Goal: Task Accomplishment & Management: Manage account settings

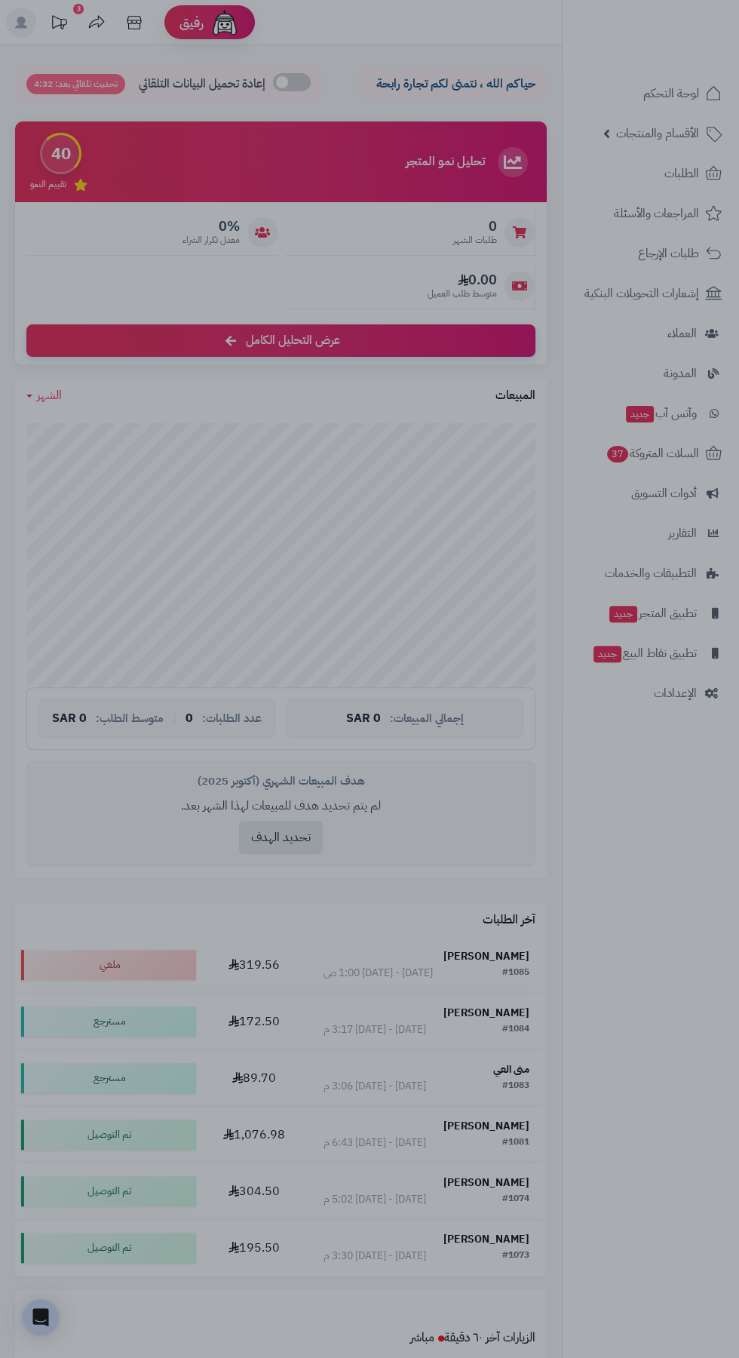
click at [80, 625] on div at bounding box center [369, 679] width 739 height 1358
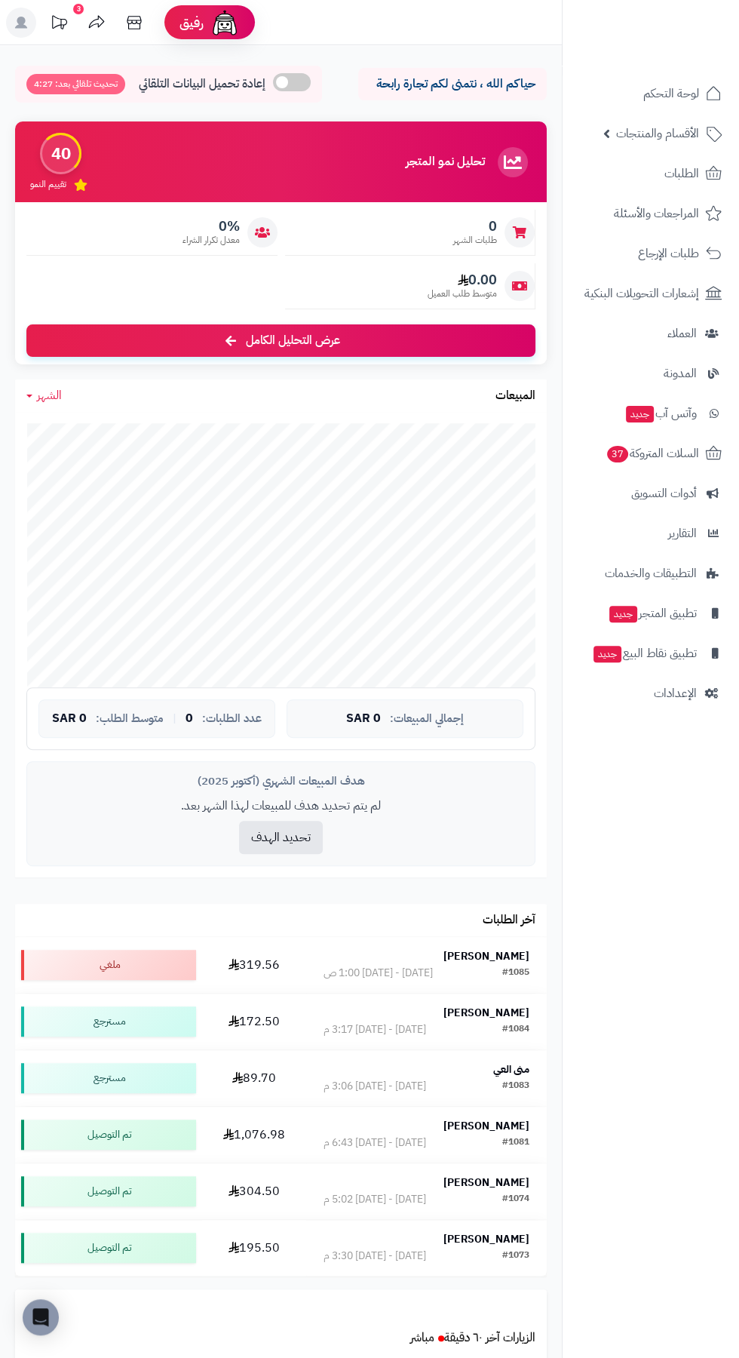
click at [60, 22] on icon at bounding box center [59, 23] width 30 height 30
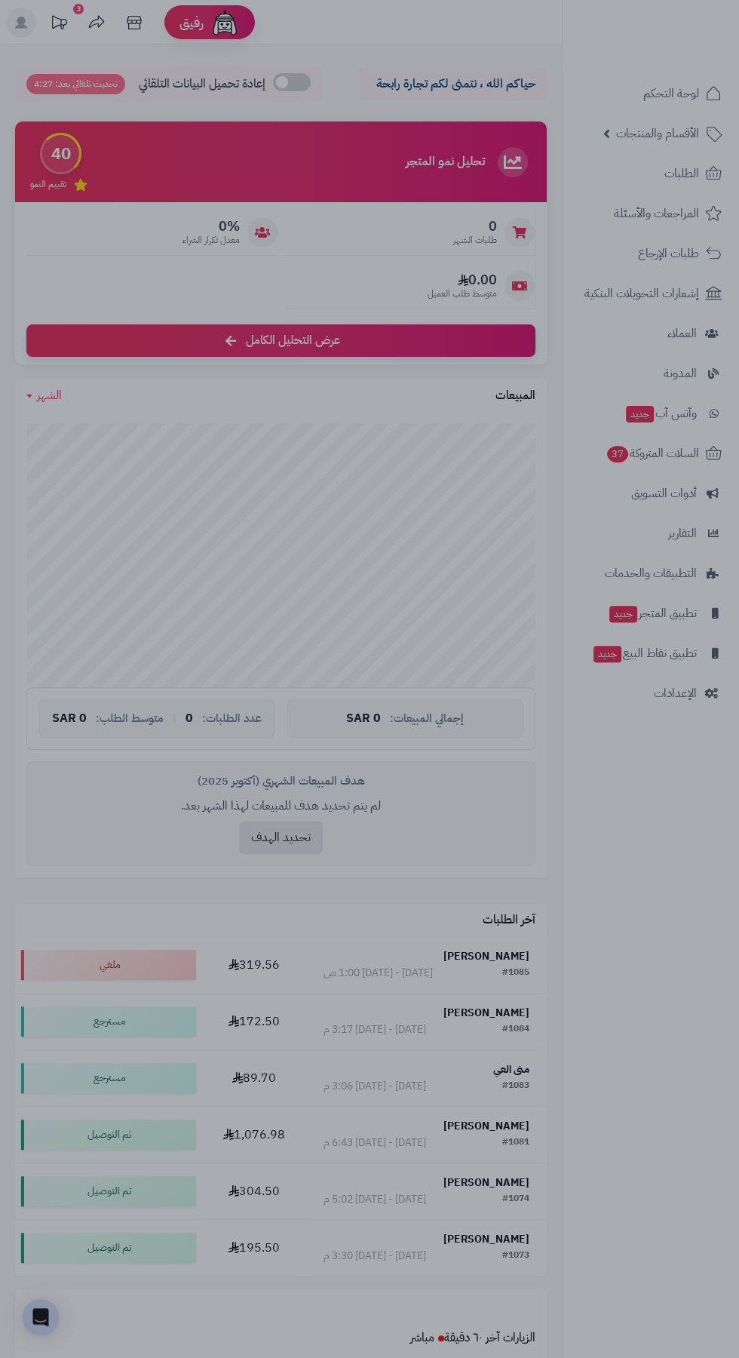
click at [143, 280] on div at bounding box center [369, 679] width 739 height 1358
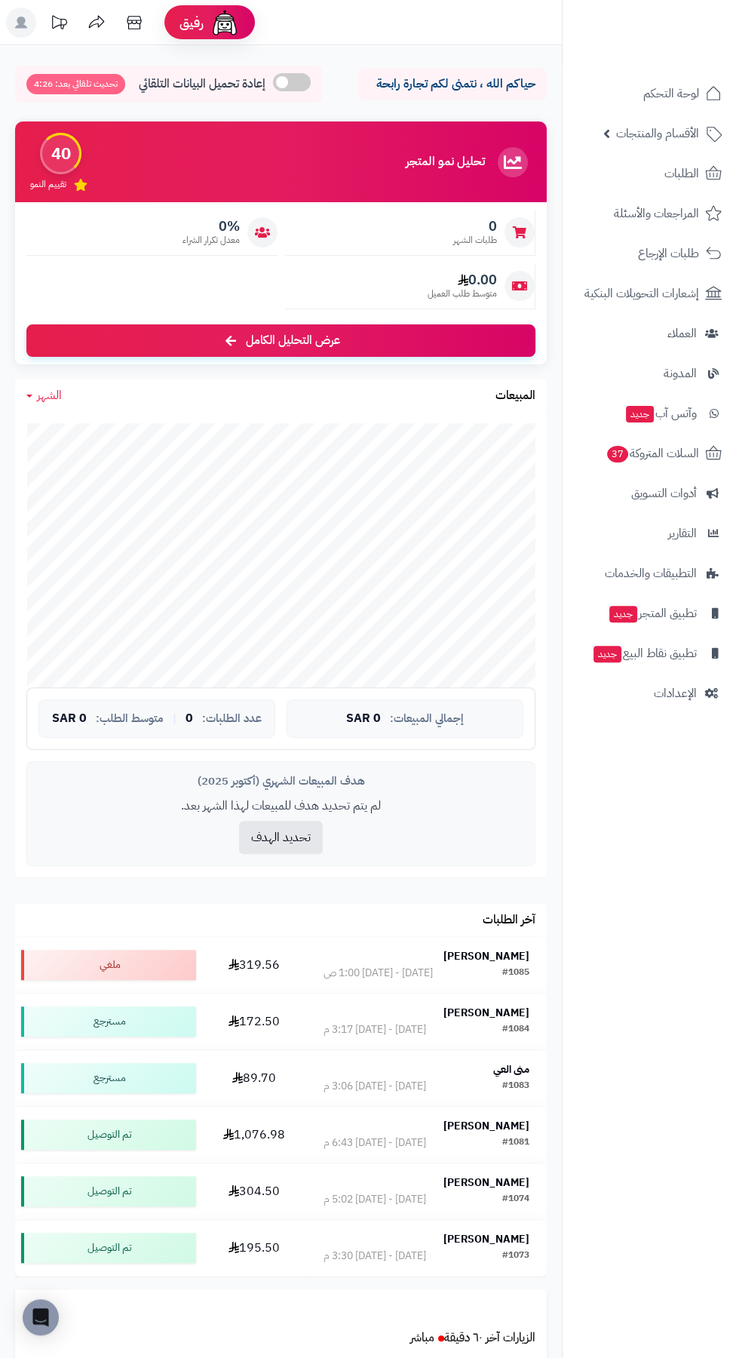
click at [25, 26] on icon at bounding box center [21, 23] width 12 height 12
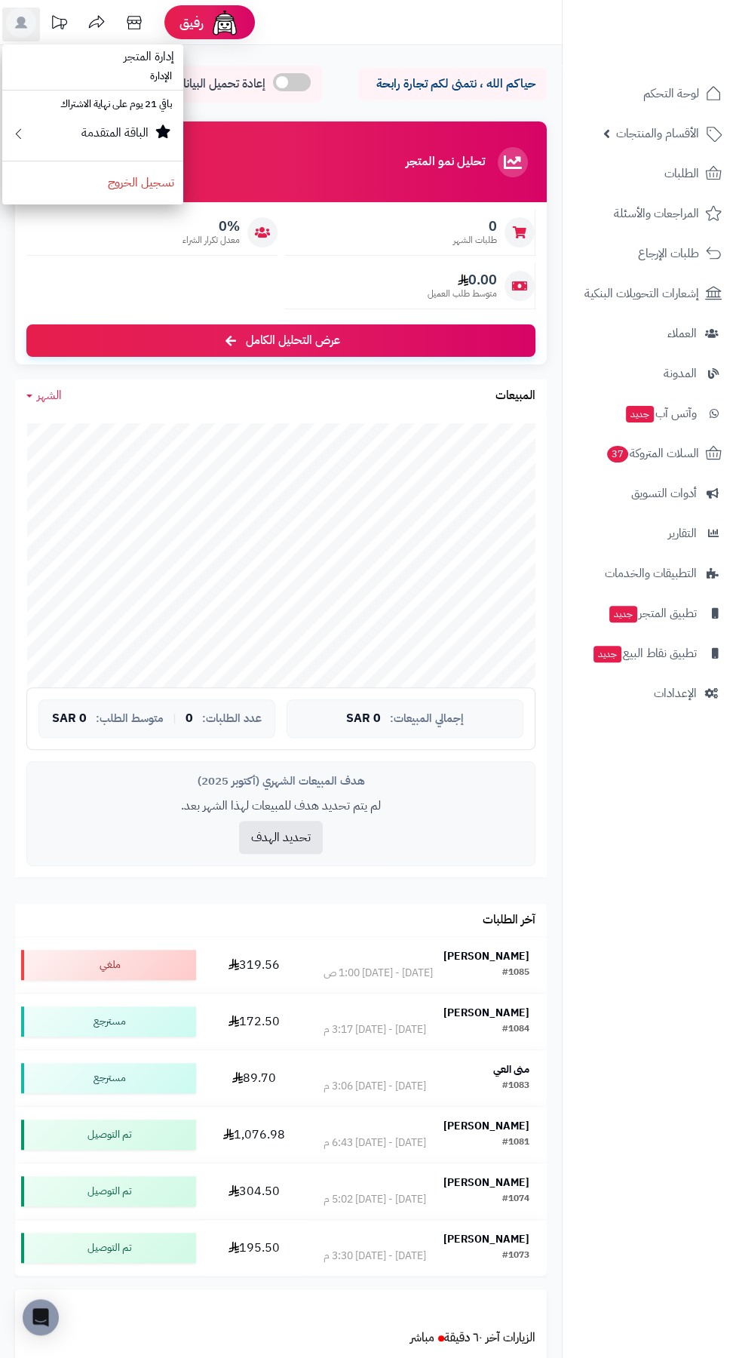
click at [46, 140] on div "الباقة المتقدمة" at bounding box center [100, 136] width 148 height 24
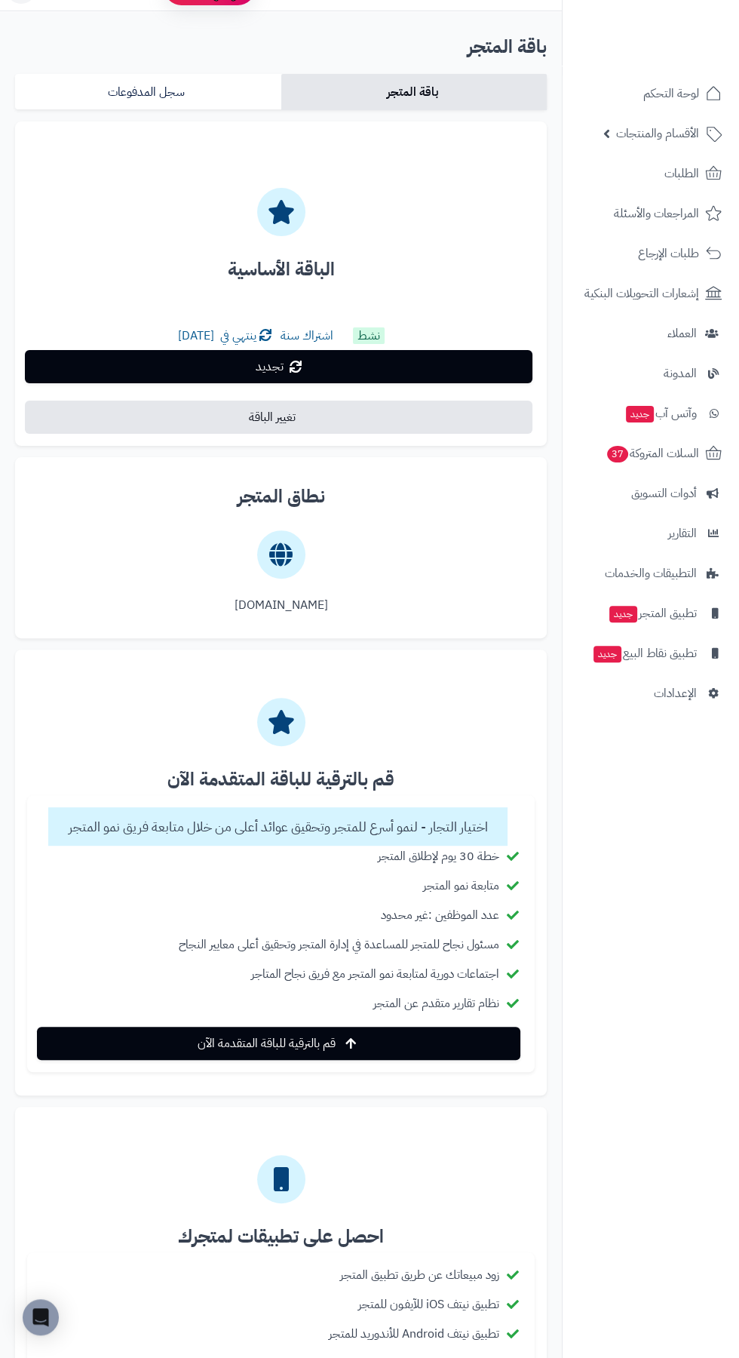
scroll to position [33, 0]
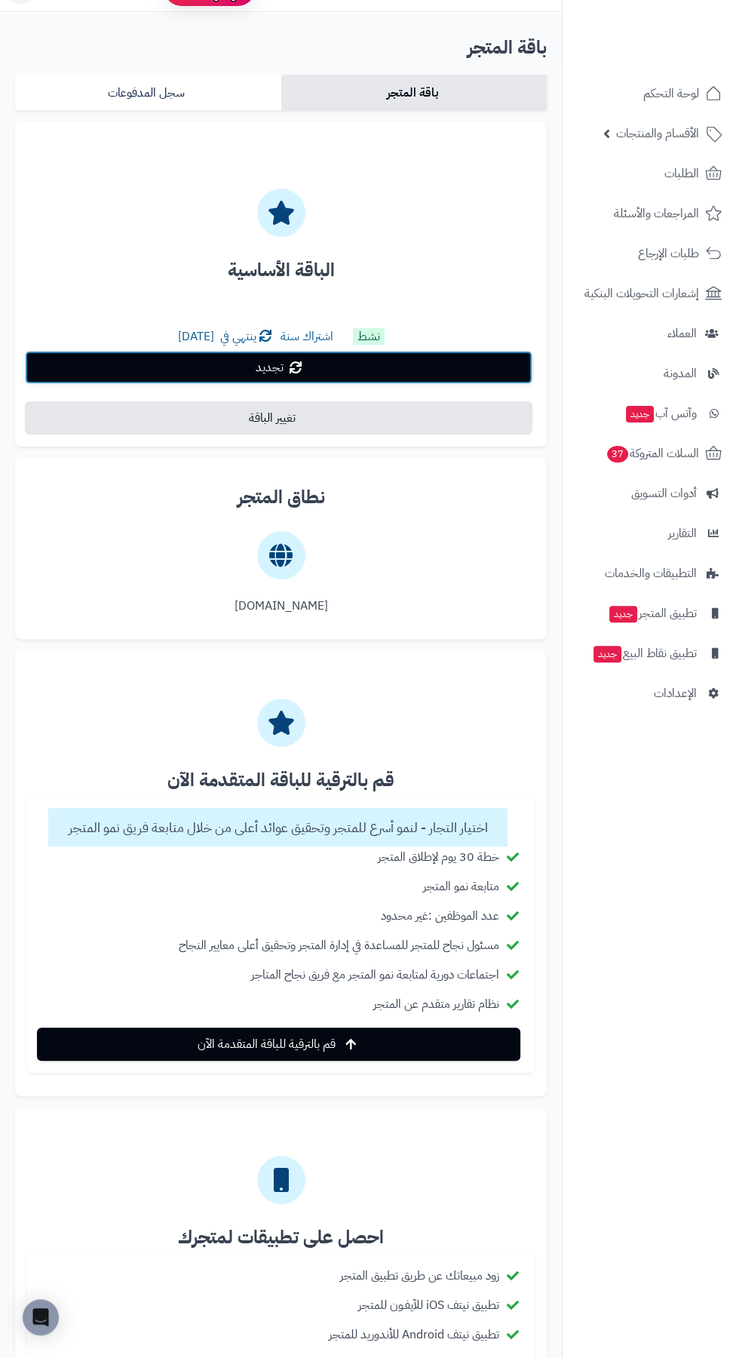
click at [69, 359] on link "تجديد" at bounding box center [279, 367] width 508 height 33
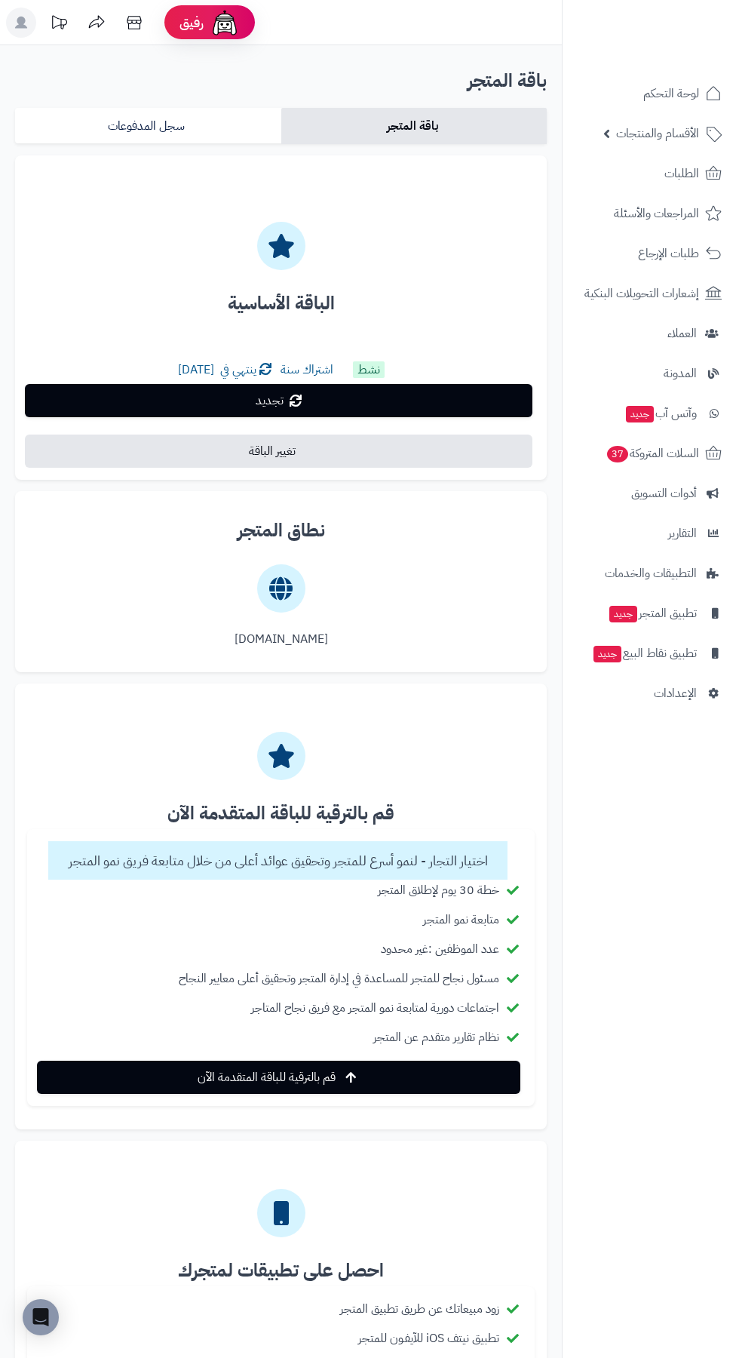
scroll to position [33, 0]
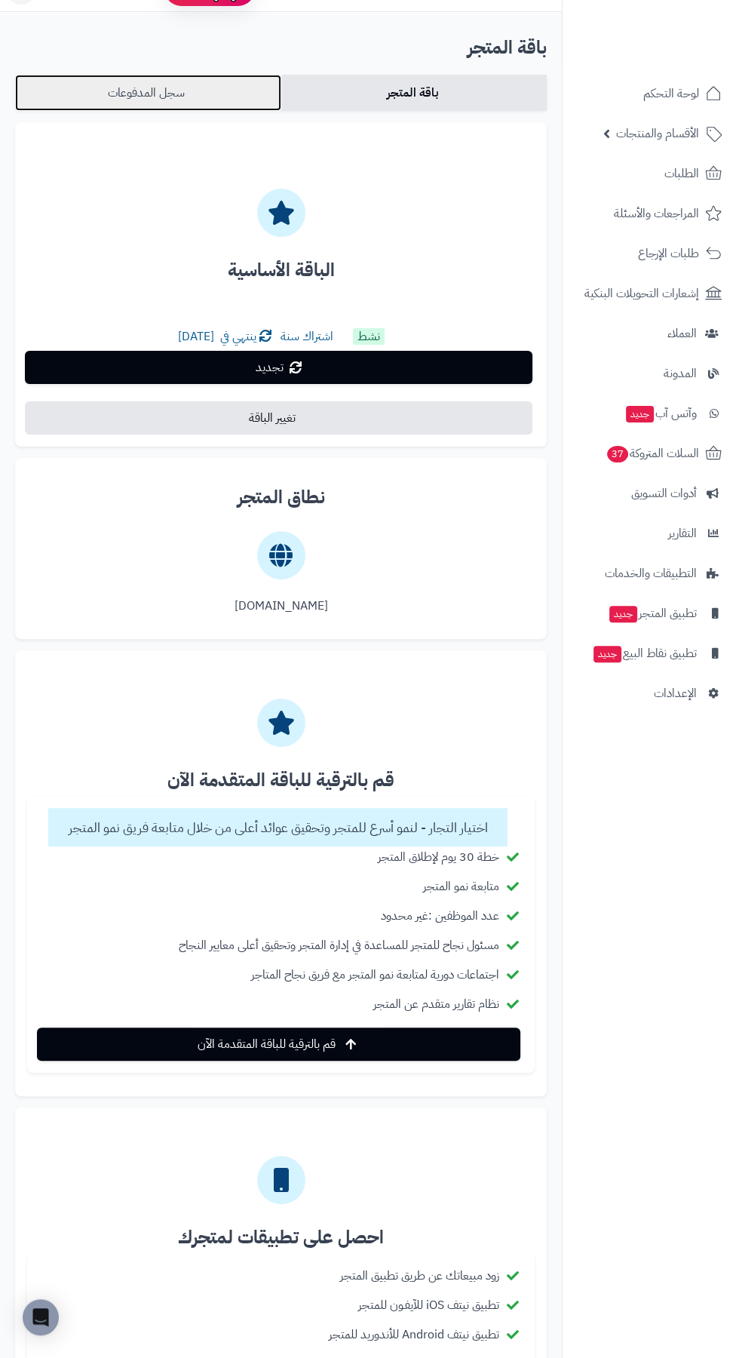
click at [115, 81] on link "سجل المدفوعات" at bounding box center [148, 93] width 266 height 36
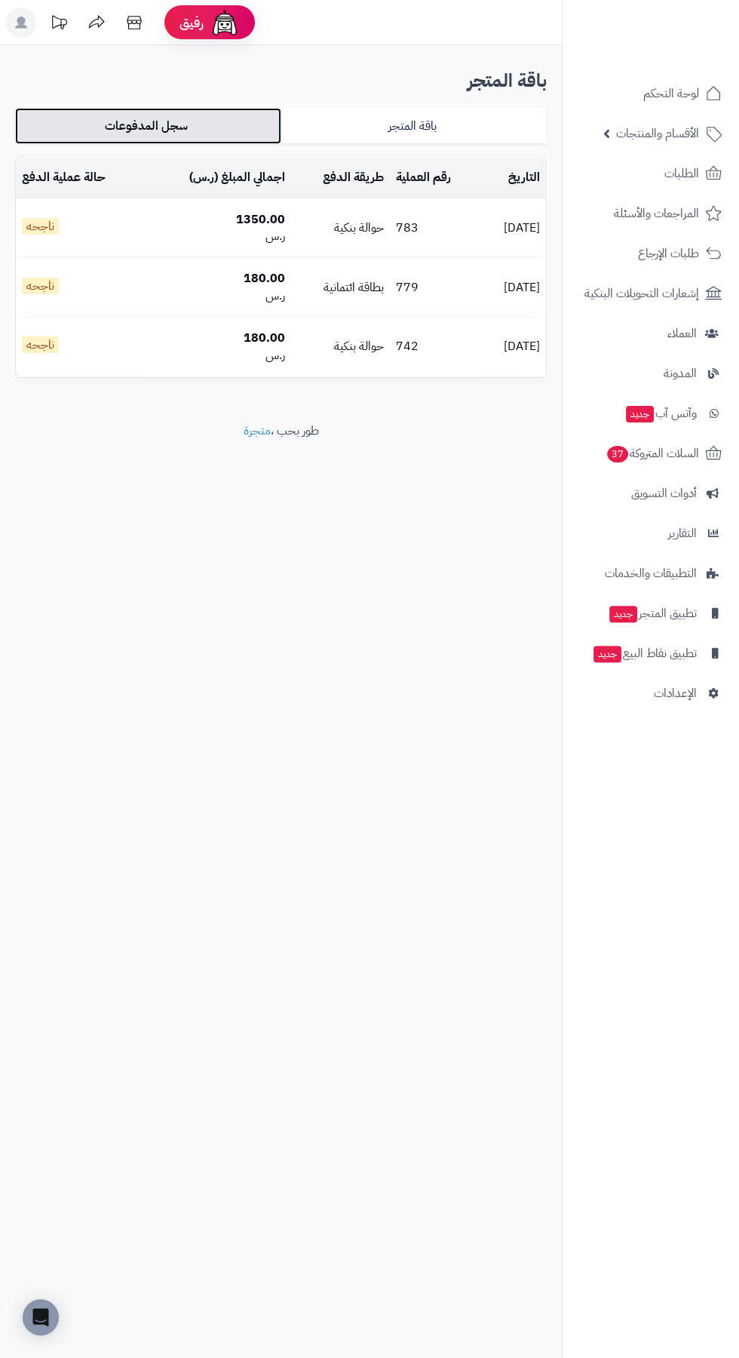
scroll to position [0, 0]
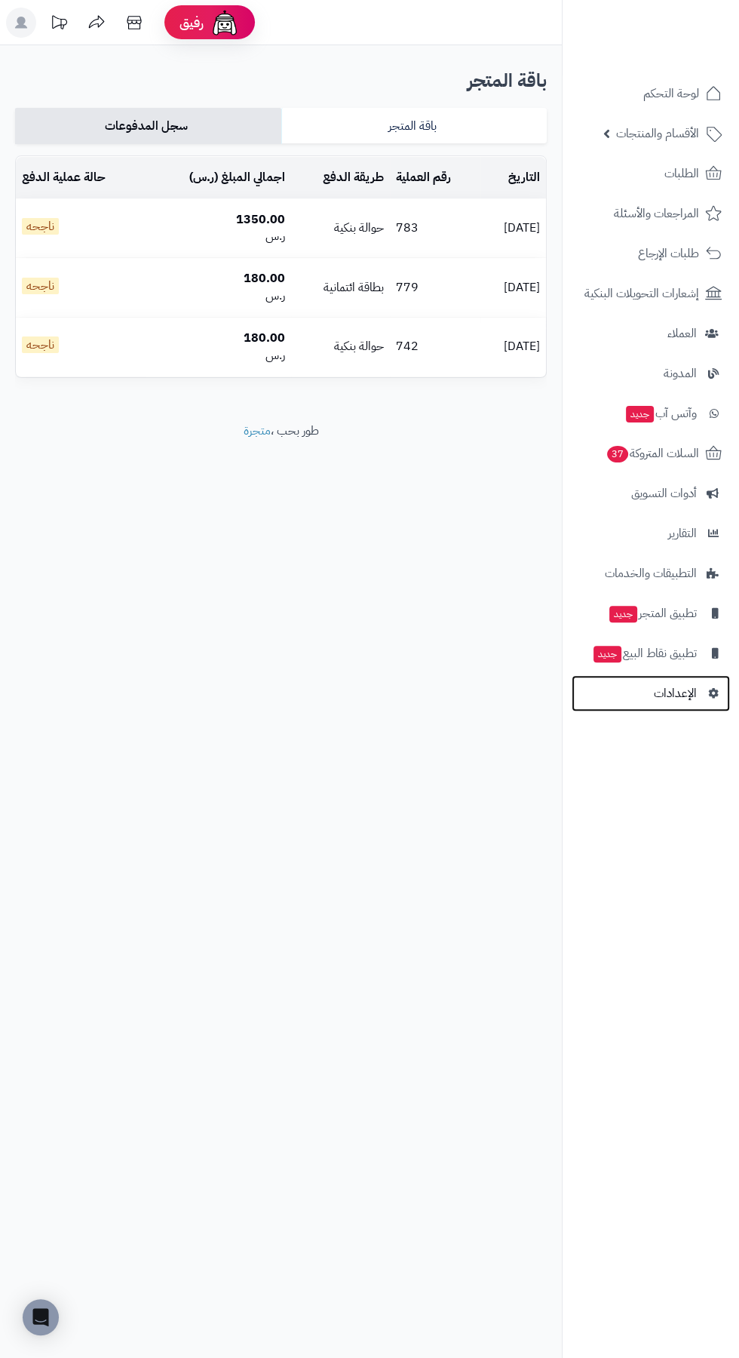
click at [691, 692] on span "الإعدادات" at bounding box center [675, 693] width 43 height 21
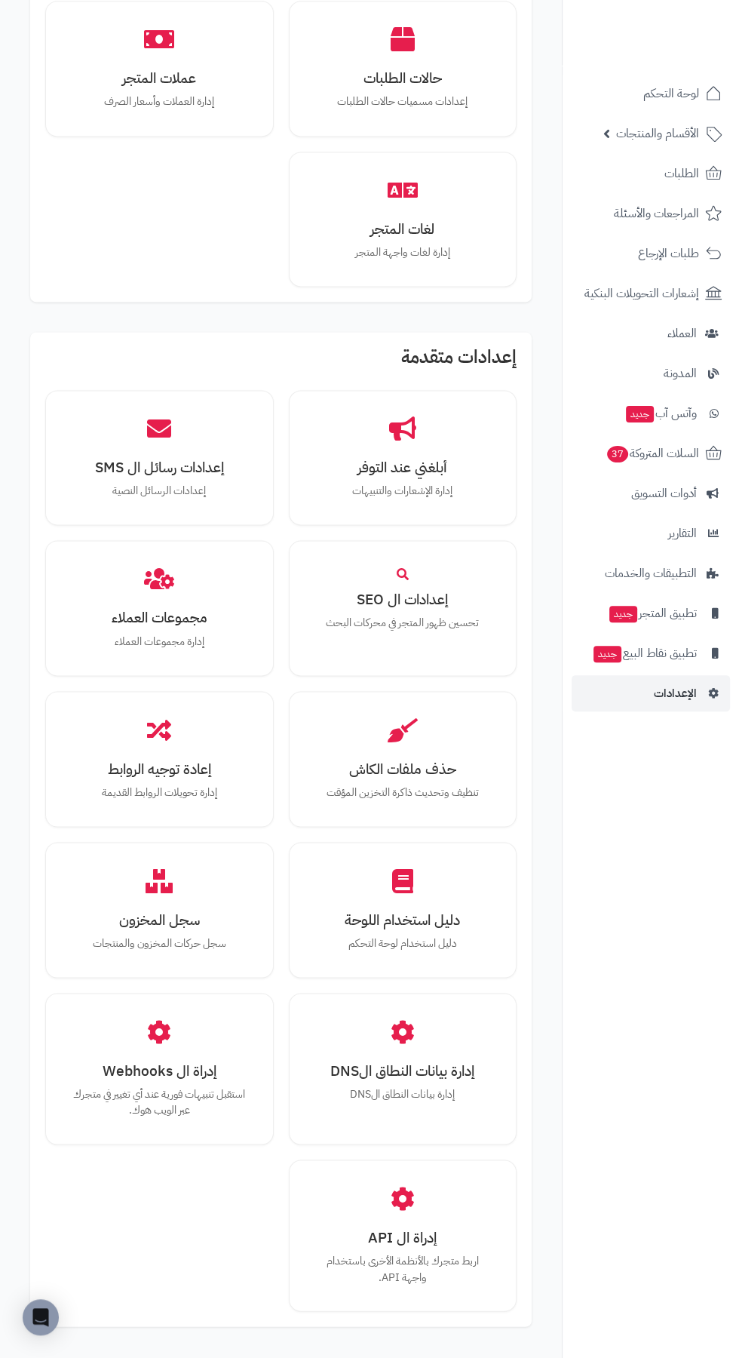
scroll to position [1629, 0]
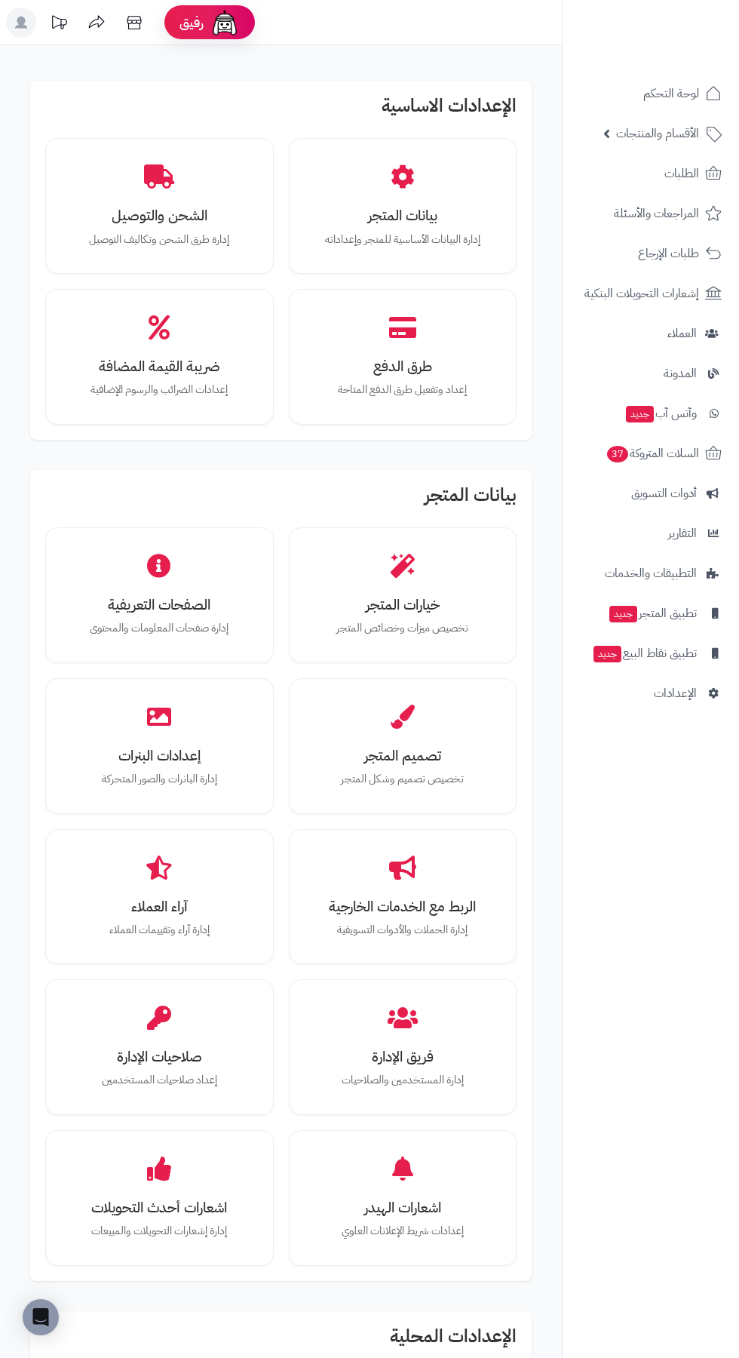
scroll to position [1629, 0]
